Goal: Task Accomplishment & Management: Manage account settings

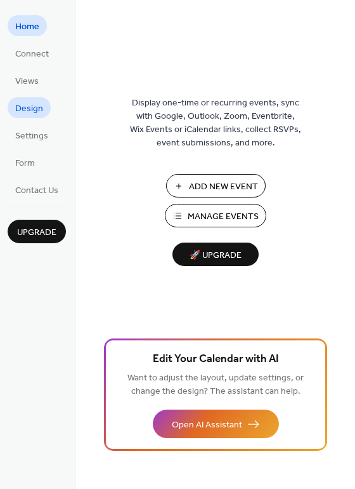
click at [40, 112] on span "Design" at bounding box center [29, 108] width 28 height 13
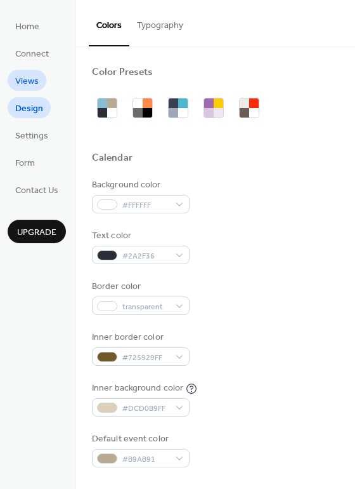
click at [37, 84] on span "Views" at bounding box center [26, 81] width 23 height 13
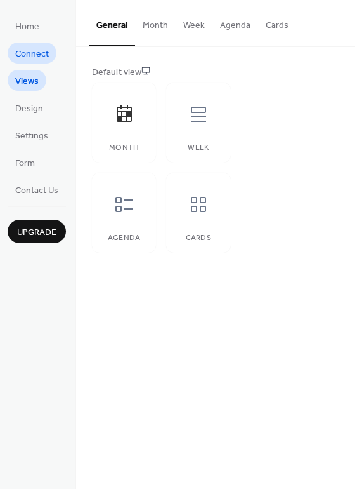
click at [38, 53] on span "Connect" at bounding box center [32, 54] width 34 height 13
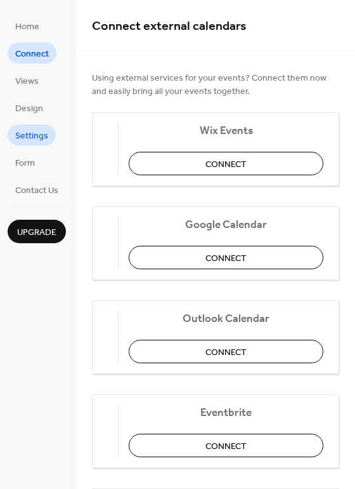
click at [35, 137] on span "Settings" at bounding box center [31, 135] width 33 height 13
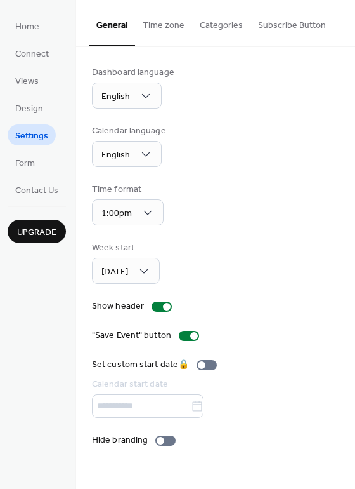
click at [212, 22] on button "Categories" at bounding box center [221, 22] width 58 height 45
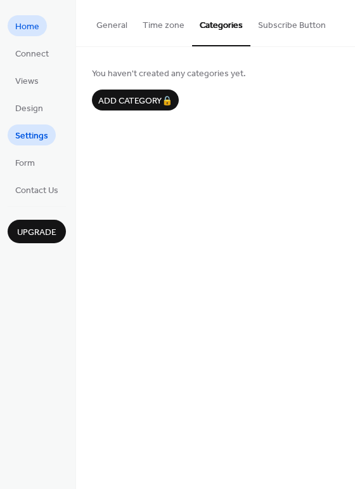
click at [39, 30] on span "Home" at bounding box center [27, 26] width 24 height 13
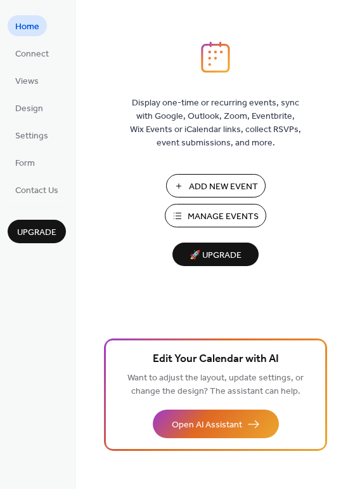
click at [39, 63] on ul "Home Connect Views Design Settings Form Contact Us" at bounding box center [37, 107] width 58 height 185
click at [39, 58] on span "Connect" at bounding box center [32, 54] width 34 height 13
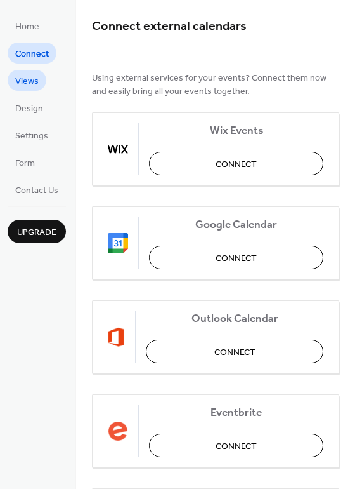
click at [37, 77] on span "Views" at bounding box center [26, 81] width 23 height 13
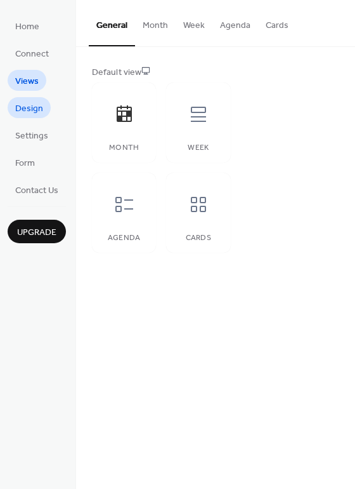
click at [36, 102] on span "Design" at bounding box center [29, 108] width 28 height 13
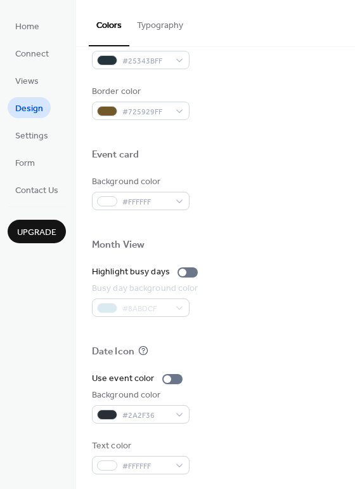
scroll to position [543, 0]
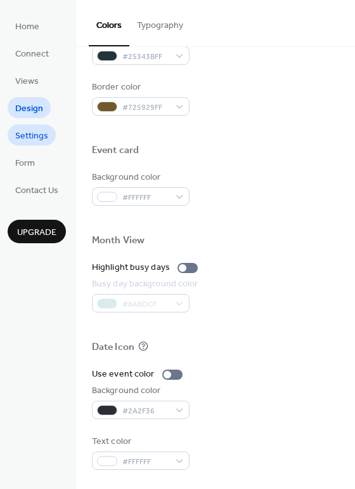
click at [19, 137] on span "Settings" at bounding box center [31, 135] width 33 height 13
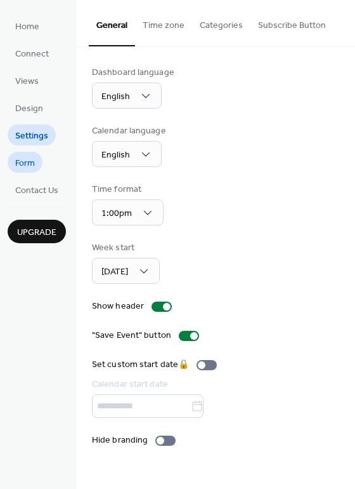
click at [39, 161] on link "Form" at bounding box center [25, 162] width 35 height 21
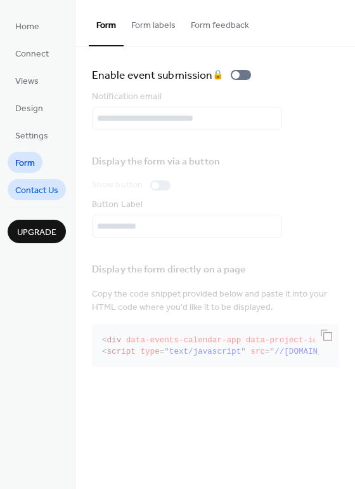
click at [34, 192] on span "Contact Us" at bounding box center [36, 190] width 43 height 13
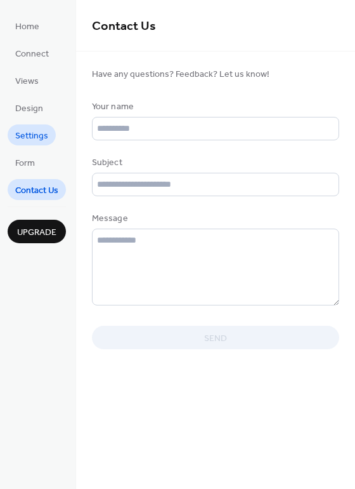
click at [34, 142] on span "Settings" at bounding box center [31, 135] width 33 height 13
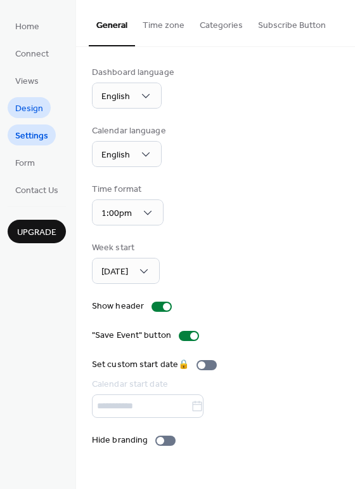
click at [35, 109] on span "Design" at bounding box center [29, 108] width 28 height 13
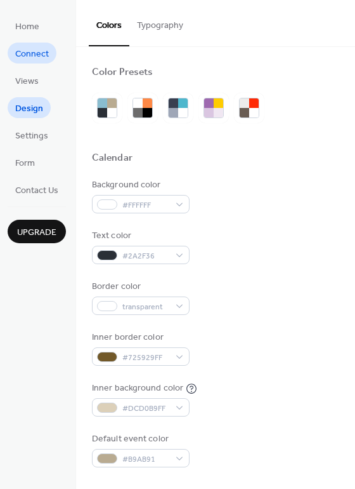
click at [38, 57] on span "Connect" at bounding box center [32, 54] width 34 height 13
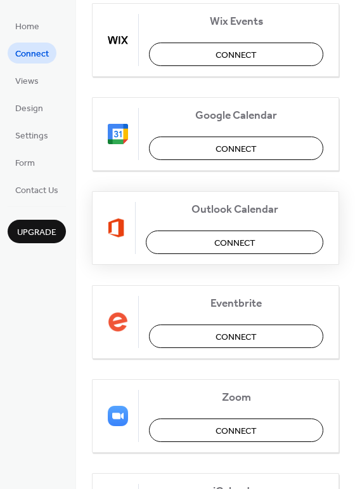
scroll to position [78, 0]
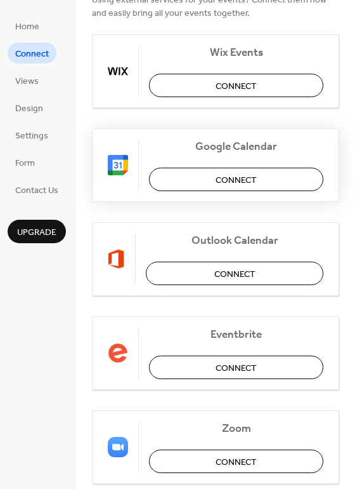
click at [229, 174] on span "Connect" at bounding box center [236, 180] width 41 height 13
click at [40, 32] on link "Home" at bounding box center [27, 25] width 39 height 21
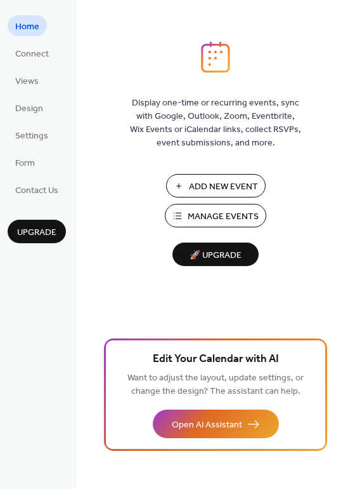
click at [220, 210] on span "Manage Events" at bounding box center [223, 216] width 71 height 13
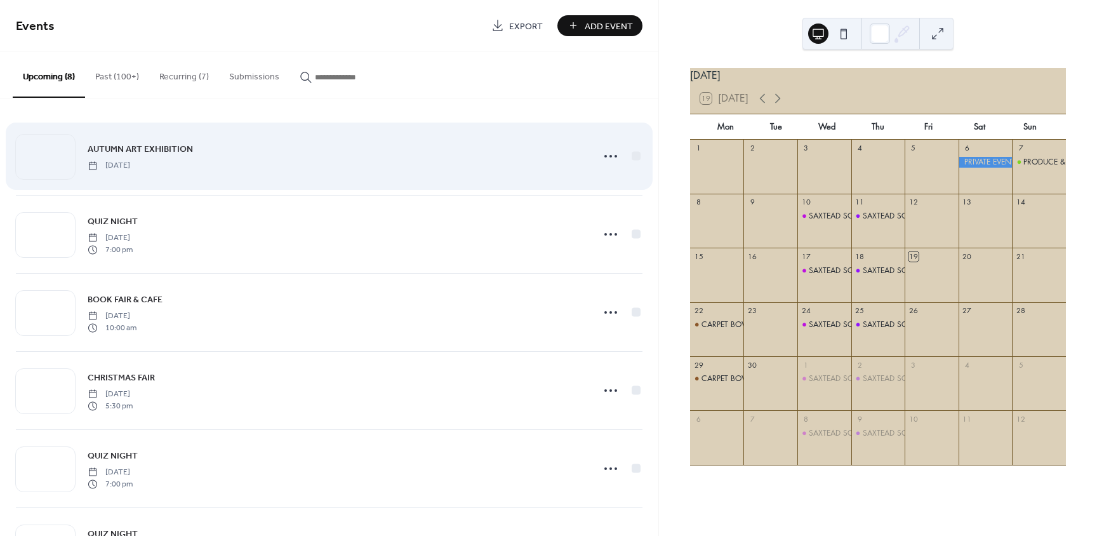
click at [443, 151] on div "AUTUMN ART EXHIBITION Sunday, October 26, 2025" at bounding box center [336, 156] width 497 height 29
click at [630, 159] on div at bounding box center [636, 155] width 13 height 13
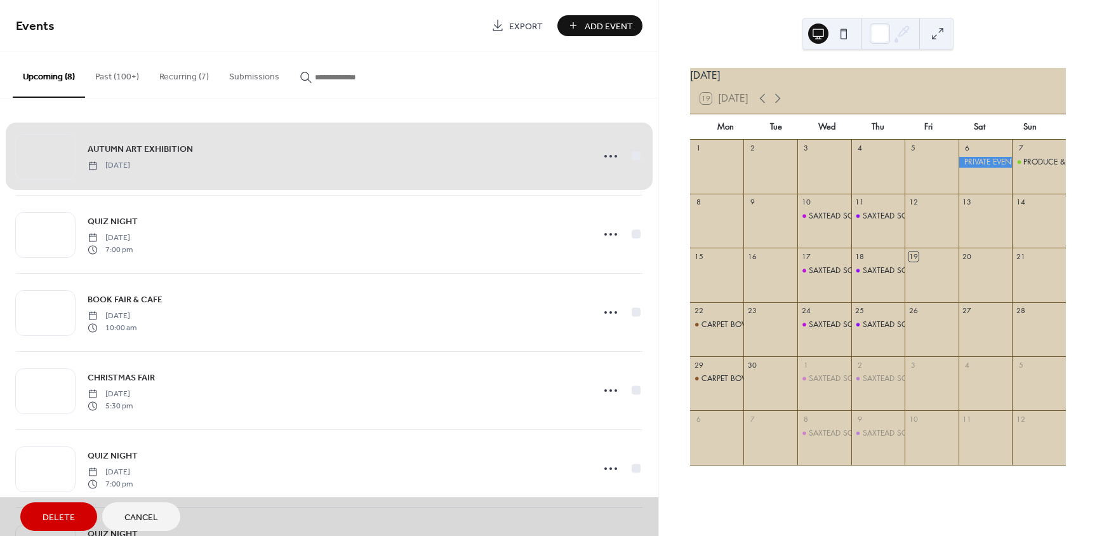
click at [627, 159] on div "AUTUMN ART EXHIBITION Sunday, October 26, 2025" at bounding box center [329, 155] width 626 height 77
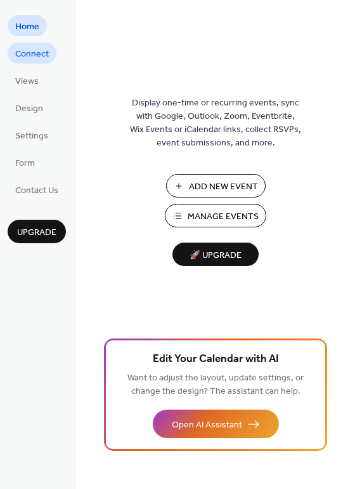
click at [34, 56] on span "Connect" at bounding box center [32, 54] width 34 height 13
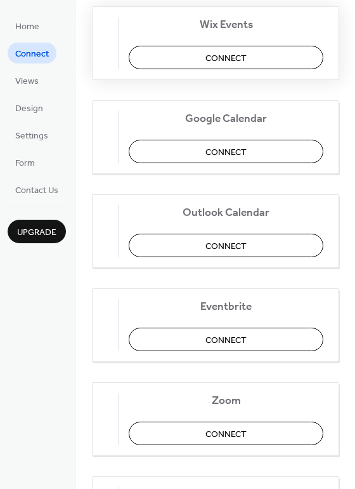
scroll to position [78, 0]
